Goal: Information Seeking & Learning: Learn about a topic

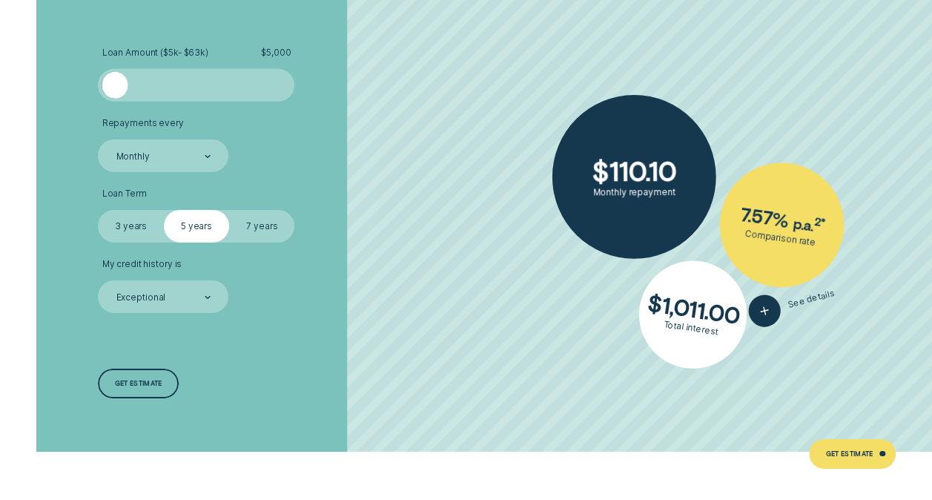
scroll to position [2325, 0]
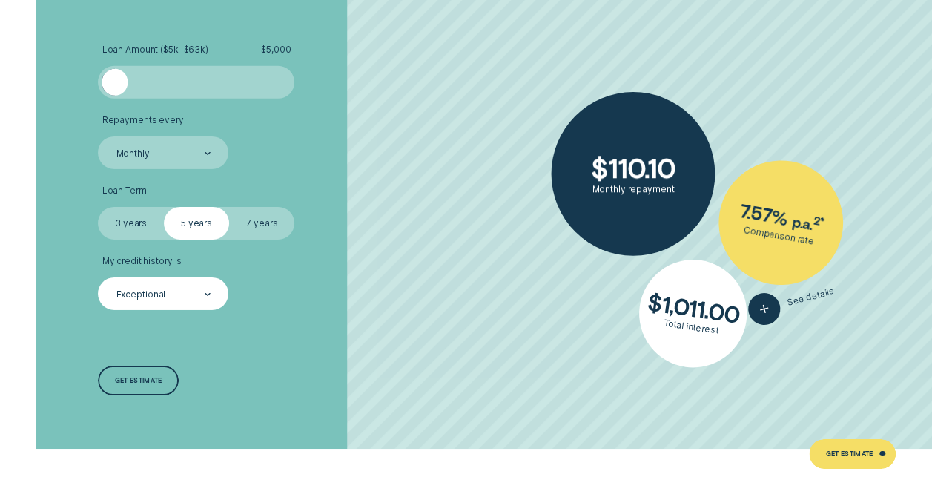
click at [185, 280] on div "Exceptional" at bounding box center [163, 293] width 130 height 33
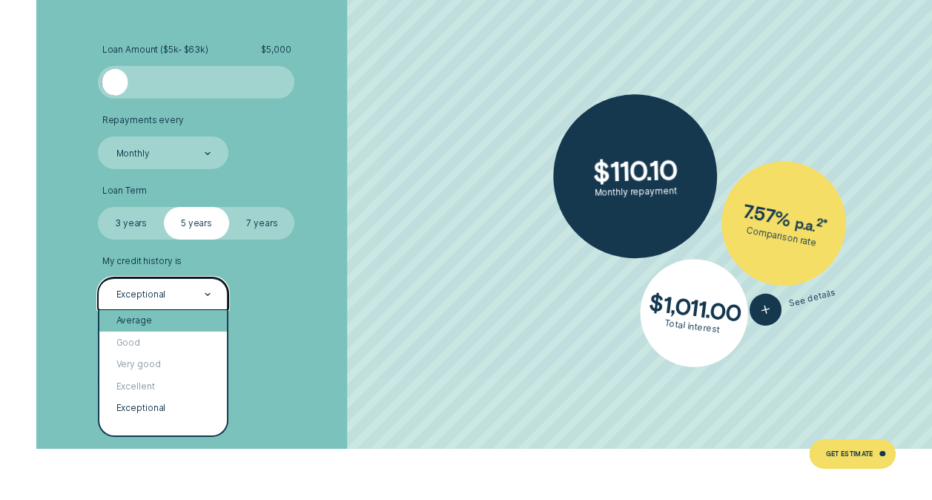
click at [140, 325] on div "Average" at bounding box center [162, 320] width 127 height 21
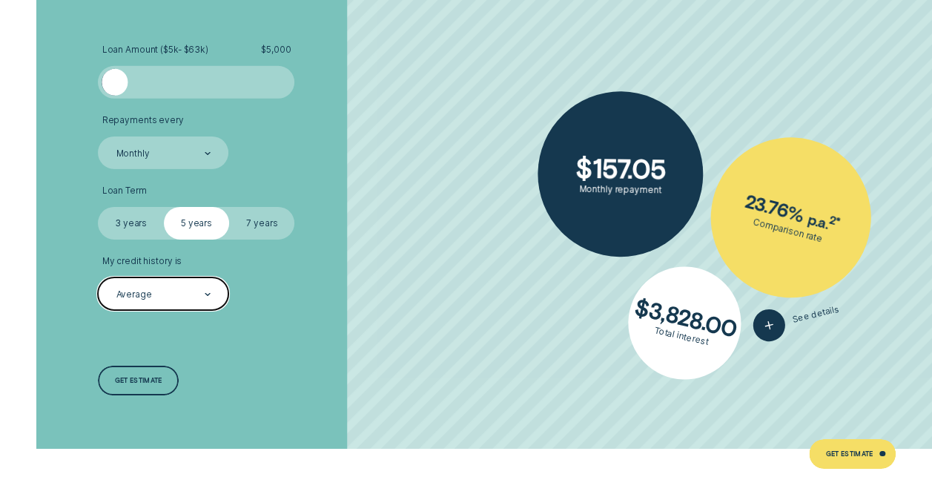
click at [185, 288] on div "Average" at bounding box center [163, 294] width 96 height 13
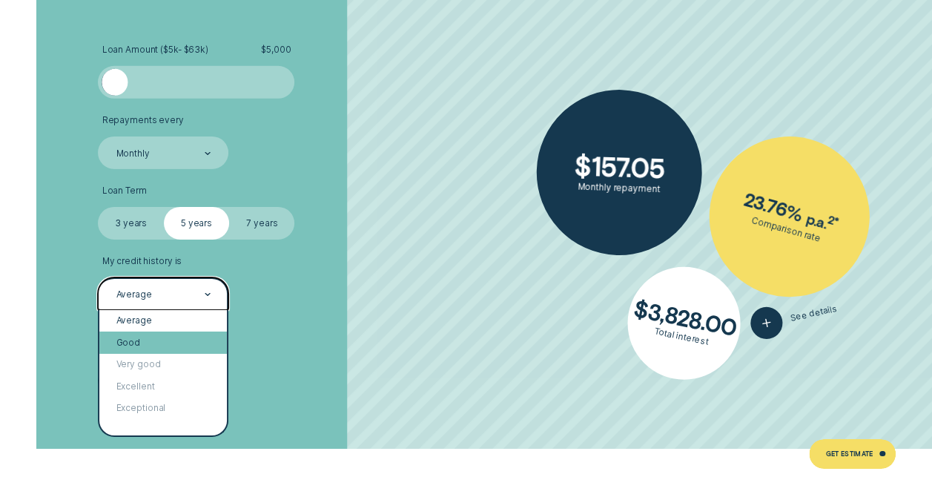
click at [193, 344] on div "Good" at bounding box center [162, 341] width 127 height 21
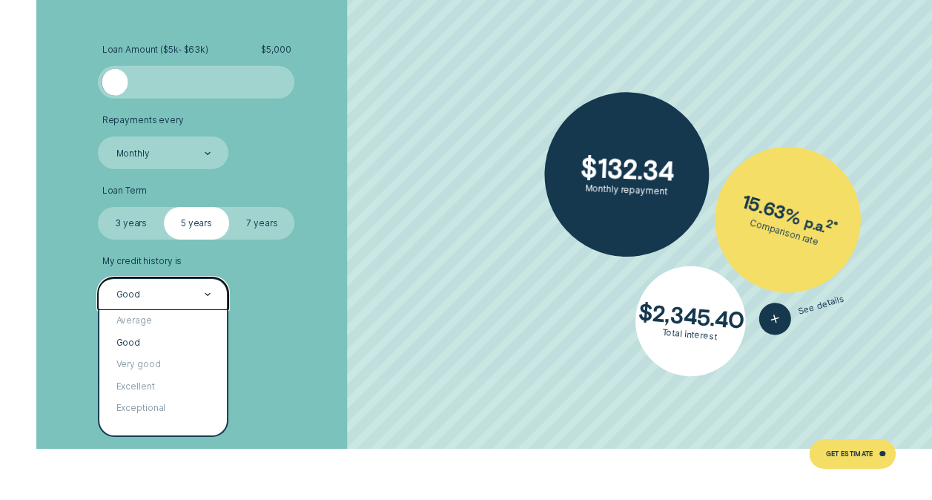
click at [173, 280] on div "Good" at bounding box center [163, 293] width 130 height 33
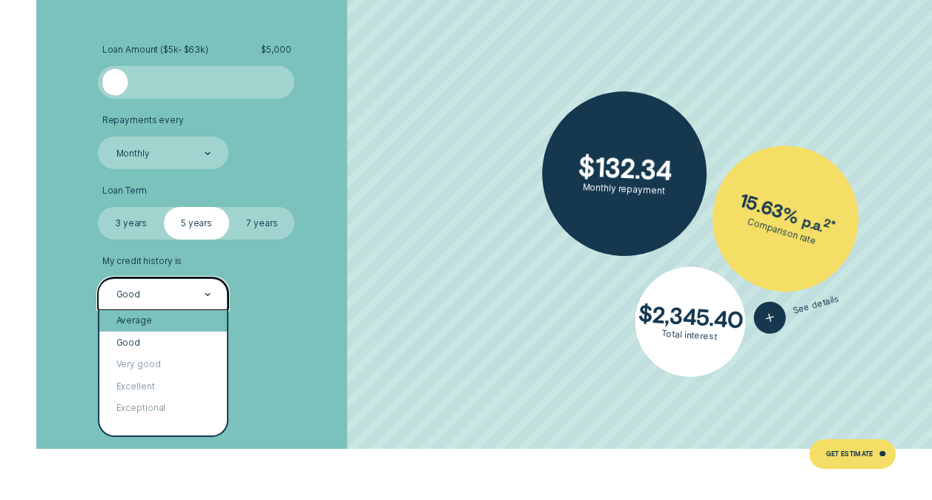
click at [173, 314] on div "Average" at bounding box center [162, 320] width 127 height 21
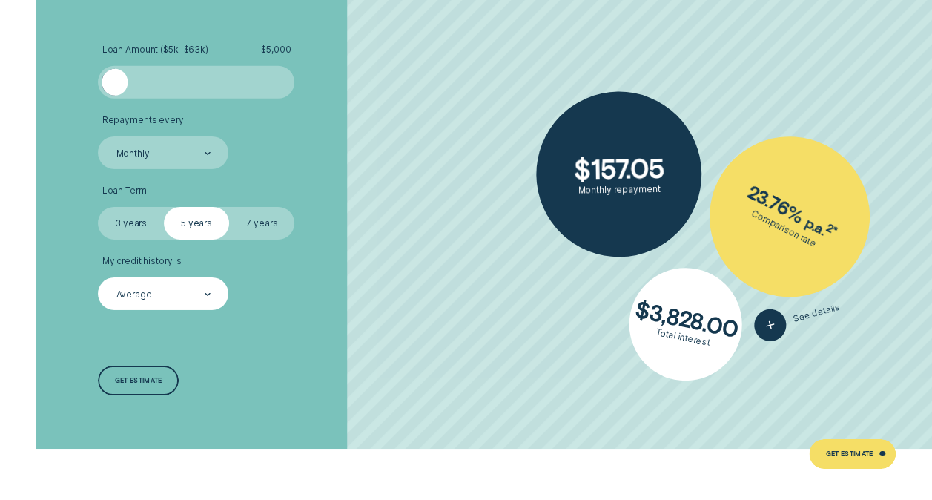
click at [261, 221] on label "7 years" at bounding box center [261, 223] width 65 height 33
click at [229, 207] on input "7 years" at bounding box center [229, 207] width 0 height 0
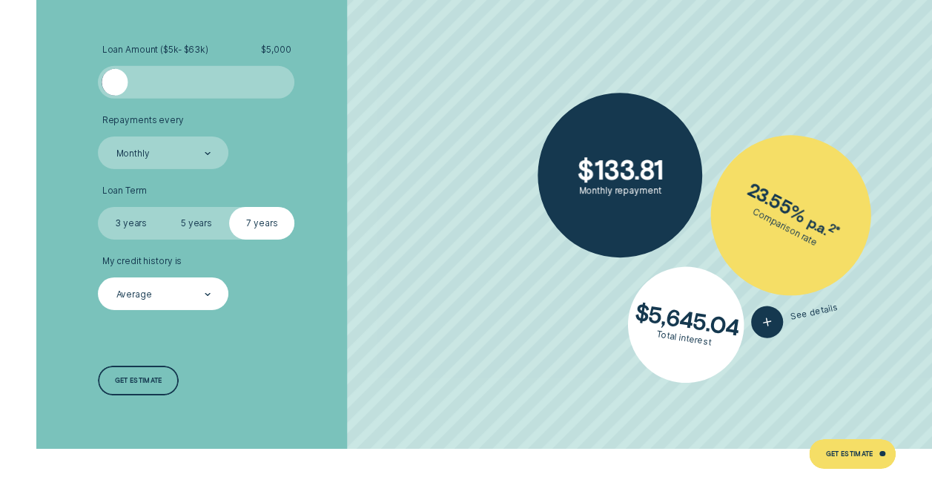
click at [182, 219] on label "5 years" at bounding box center [196, 223] width 65 height 33
click at [164, 207] on input "5 years" at bounding box center [164, 207] width 0 height 0
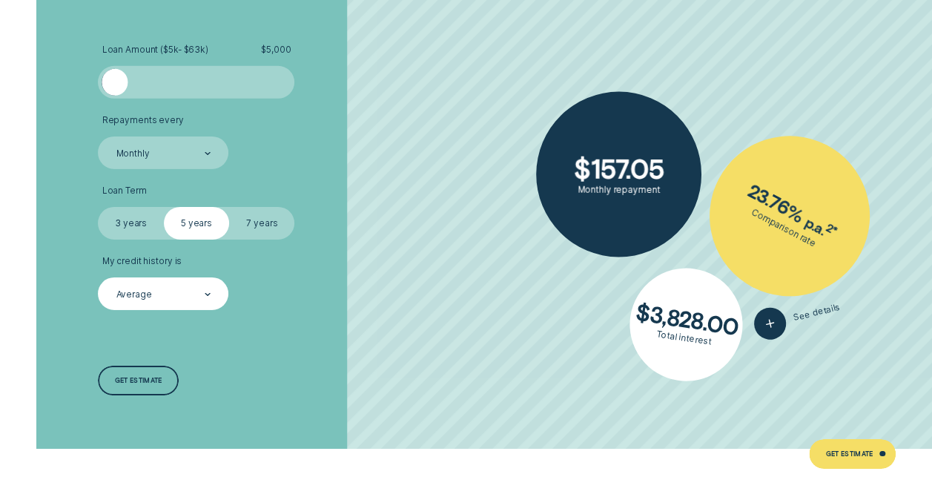
click at [142, 215] on label "3 years" at bounding box center [130, 223] width 65 height 33
click at [98, 207] on input "3 years" at bounding box center [98, 207] width 0 height 0
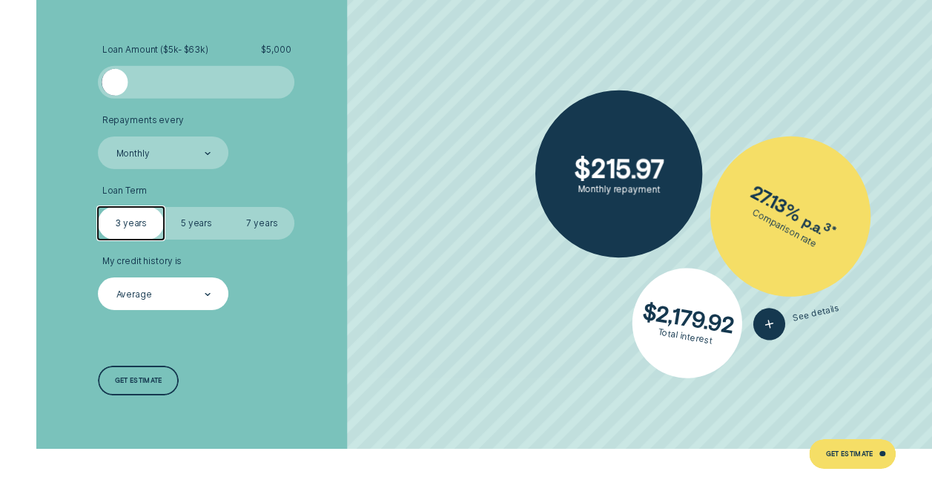
click at [219, 223] on label "5 years" at bounding box center [196, 223] width 65 height 33
click at [164, 207] on input "5 years" at bounding box center [164, 207] width 0 height 0
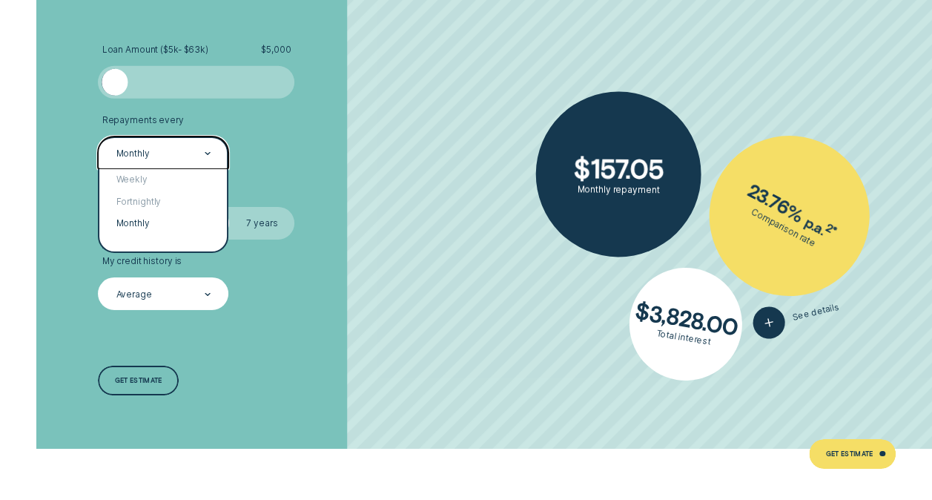
click at [203, 162] on div "Monthly" at bounding box center [163, 152] width 130 height 33
click at [200, 181] on div "Weekly" at bounding box center [162, 179] width 127 height 21
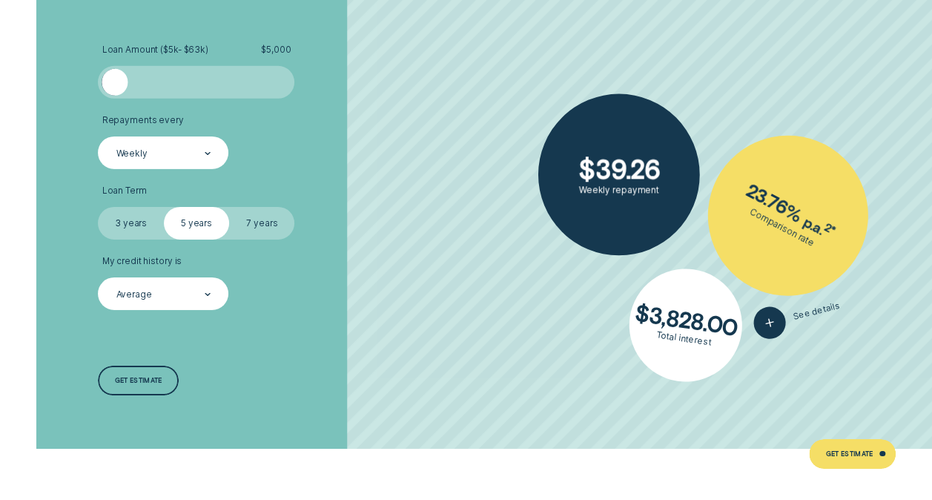
click at [200, 181] on ul "Loan Amount ( $5k - $63k ) $ 5,000 Repayments every Weekly Loan Term Select Loa…" at bounding box center [248, 176] width 300 height 265
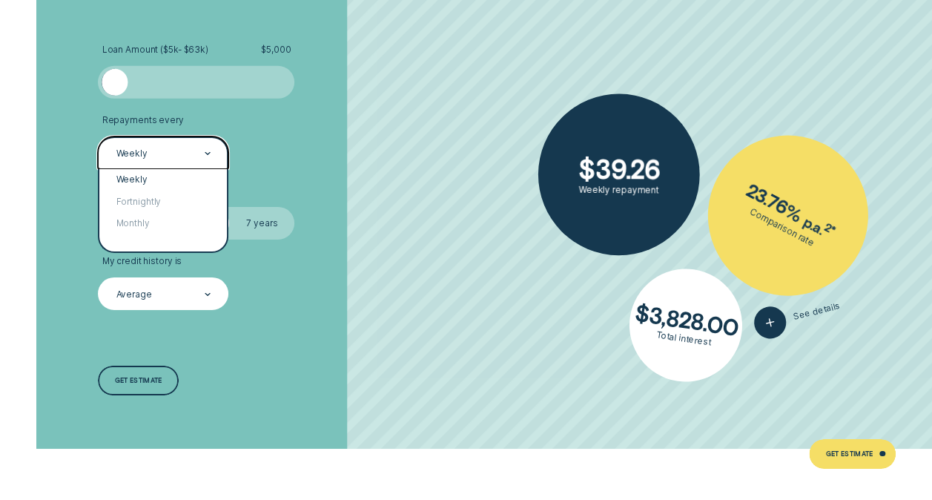
click at [216, 156] on div "Weekly" at bounding box center [163, 152] width 130 height 33
click at [205, 198] on div "Fortnightly" at bounding box center [162, 201] width 127 height 21
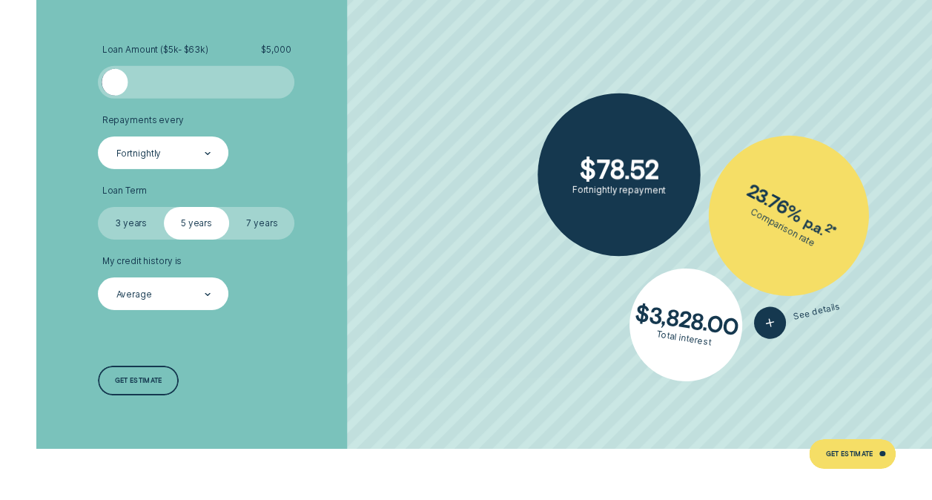
click at [148, 216] on label "3 years" at bounding box center [130, 223] width 65 height 33
click at [98, 207] on input "3 years" at bounding box center [98, 207] width 0 height 0
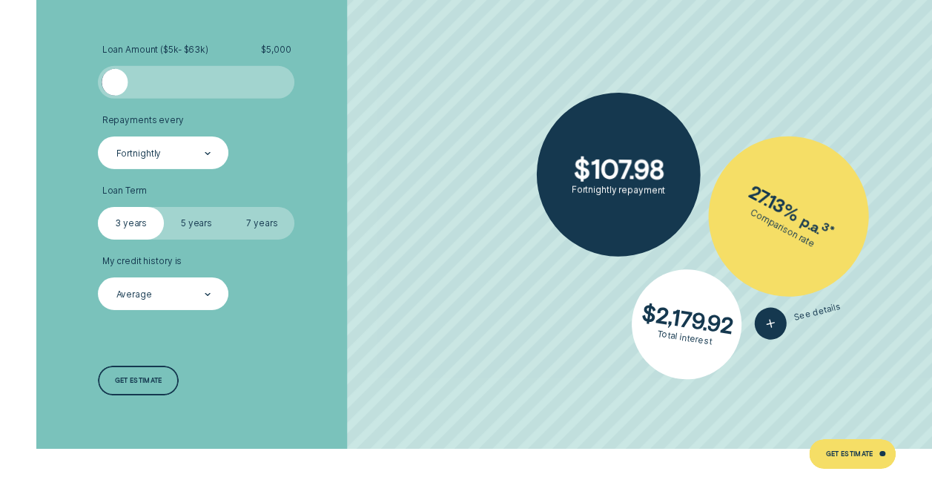
click at [242, 216] on label "7 years" at bounding box center [261, 223] width 65 height 33
click at [229, 207] on input "7 years" at bounding box center [229, 207] width 0 height 0
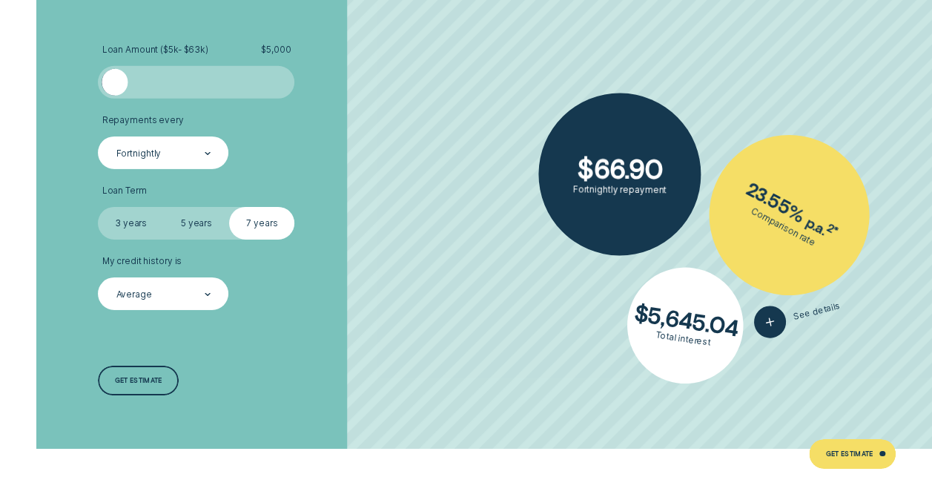
click at [133, 218] on label "3 years" at bounding box center [130, 223] width 65 height 33
click at [98, 207] on input "3 years" at bounding box center [98, 207] width 0 height 0
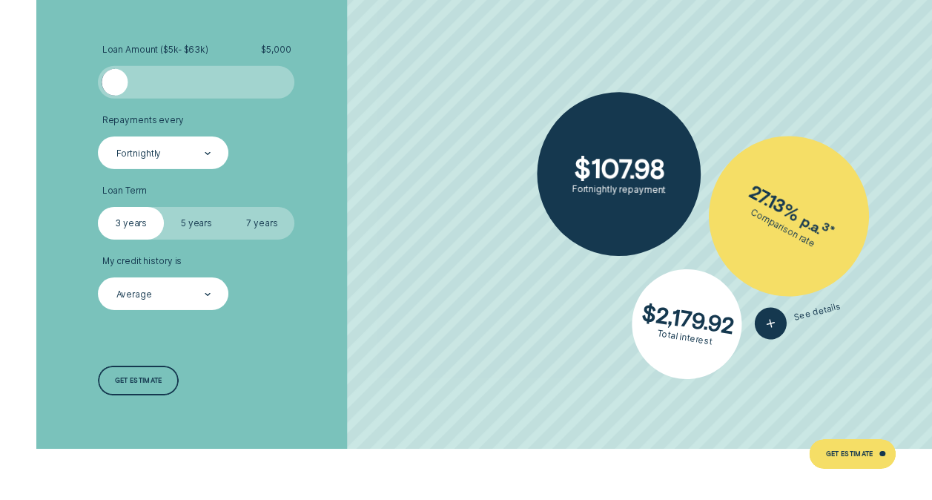
click at [265, 216] on label "7 years" at bounding box center [261, 223] width 65 height 33
click at [229, 207] on input "7 years" at bounding box center [229, 207] width 0 height 0
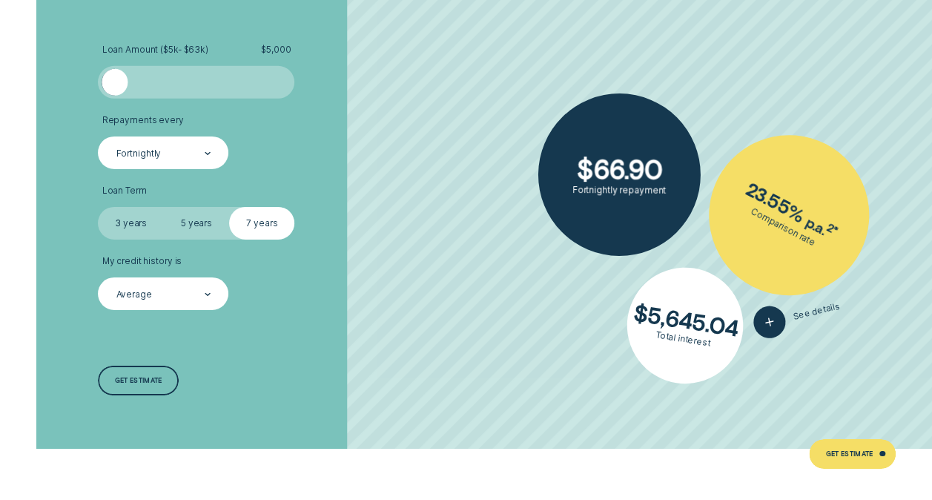
click at [188, 350] on div "Loan Amount ( $5k - $63k ) $ 5,000 Repayments every Fortnightly Loan Term Selec…" at bounding box center [248, 221] width 311 height 457
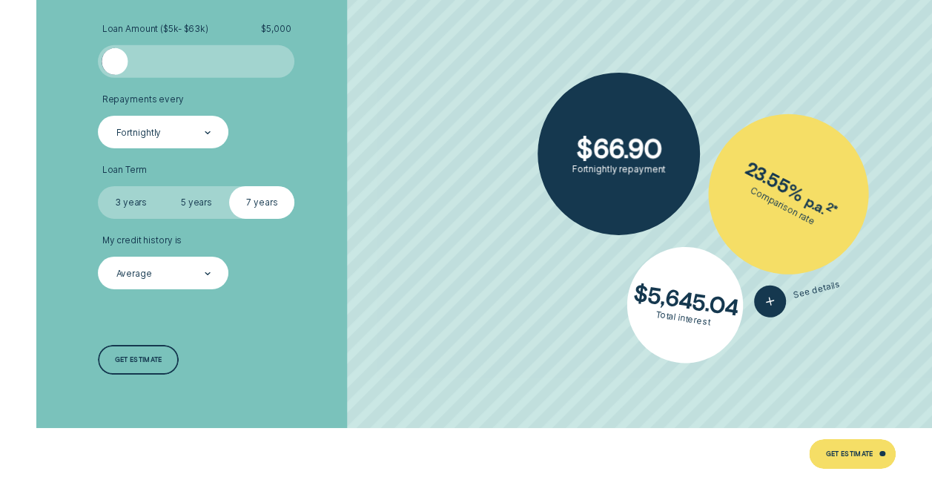
scroll to position [2347, 0]
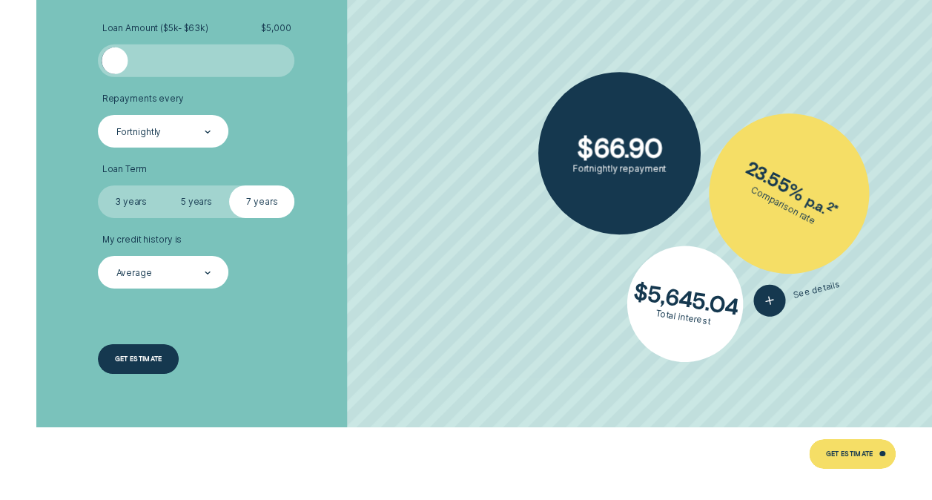
click at [166, 355] on div "Get estimate" at bounding box center [138, 359] width 80 height 30
